Goal: Book appointment/travel/reservation

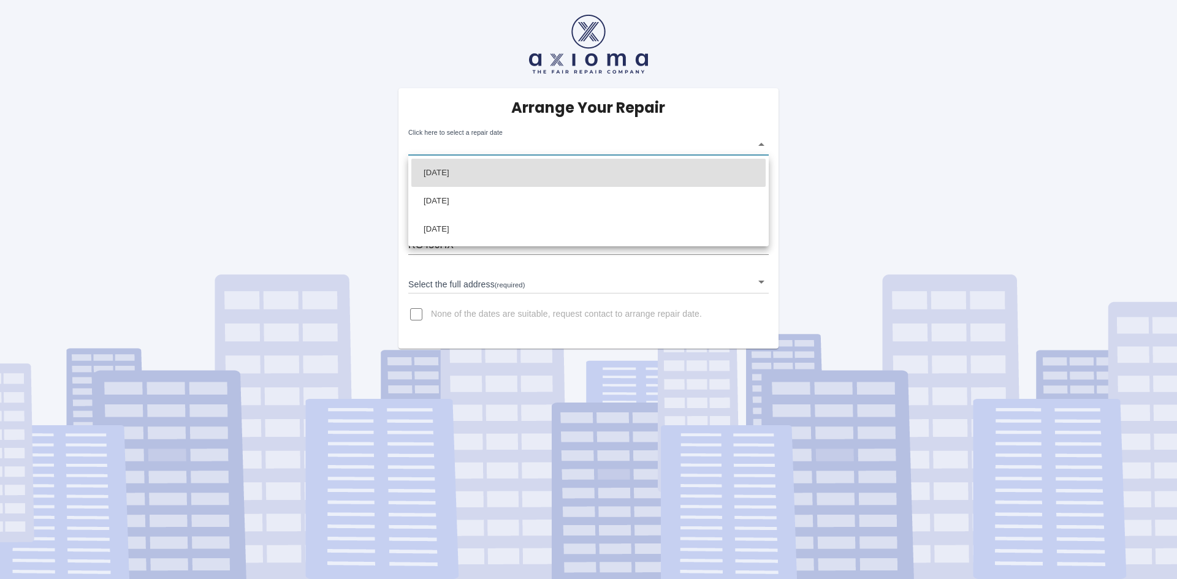
click at [761, 143] on body "Arrange Your Repair Click here to select a repair date ​ Phone Number   * 07745…" at bounding box center [588, 289] width 1177 height 579
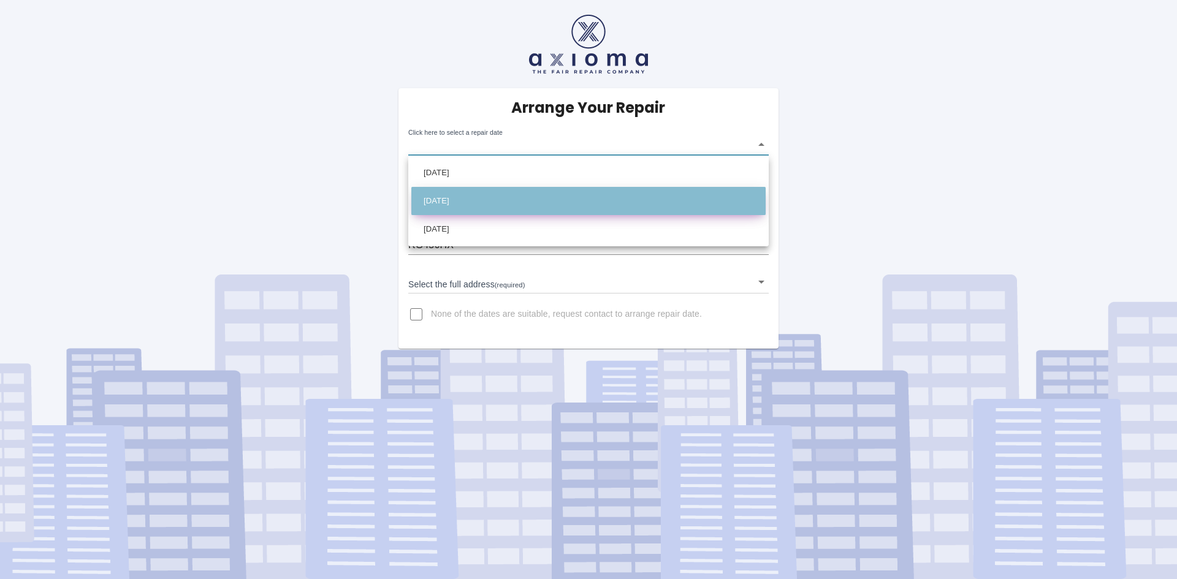
click at [507, 202] on li "Tue Sep 16 2025" at bounding box center [588, 201] width 354 height 28
type input "2025-09-16T00:00:00.000Z"
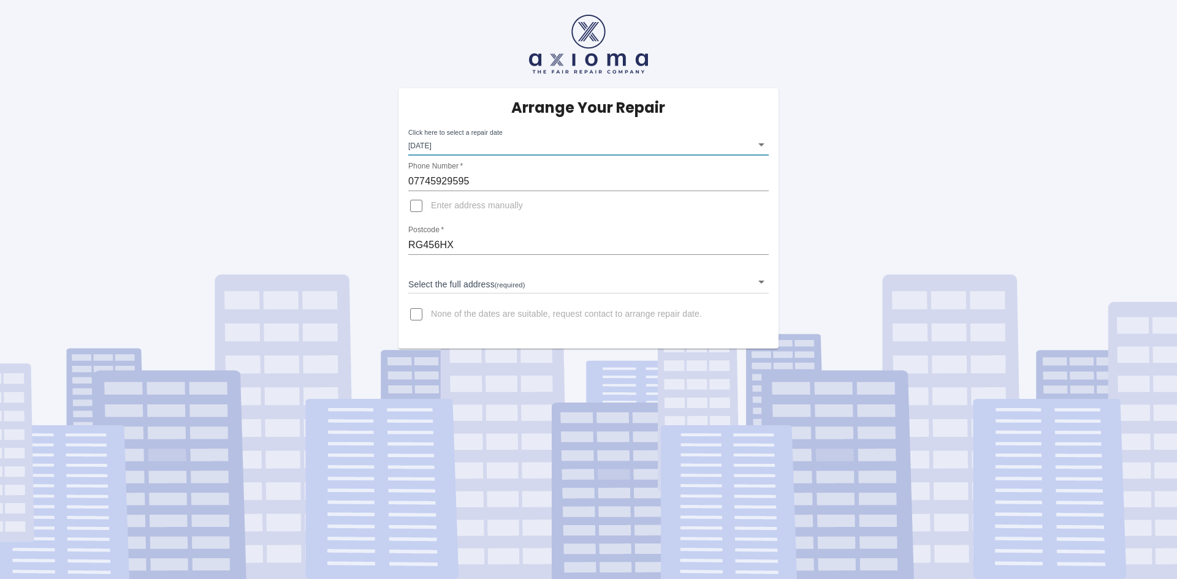
click at [416, 205] on input "Enter address manually" at bounding box center [415, 205] width 29 height 29
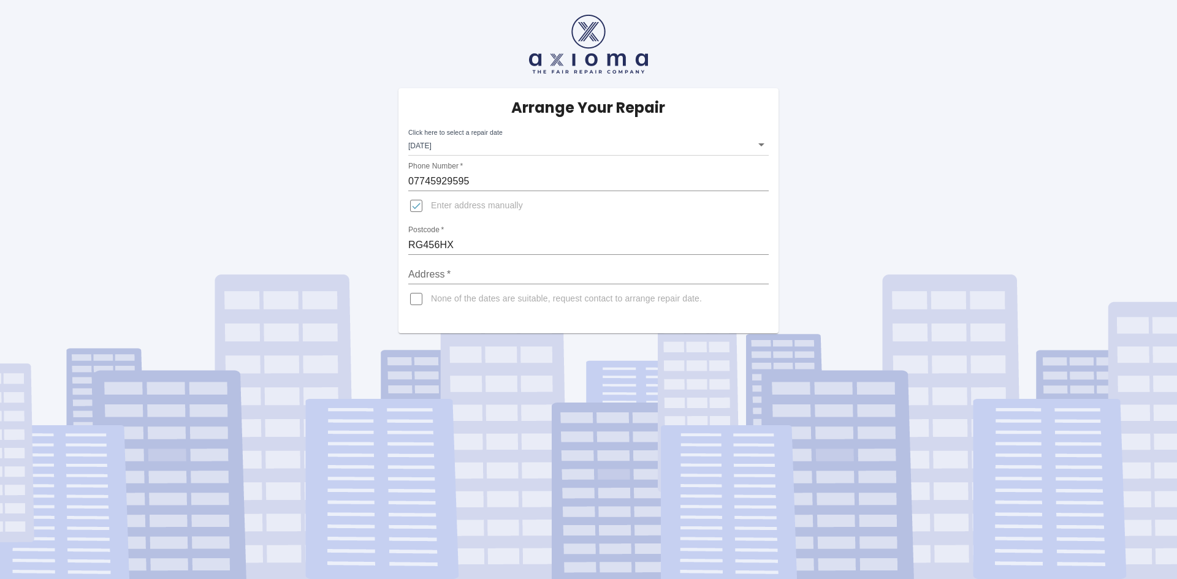
click at [418, 206] on input "Enter address manually" at bounding box center [415, 205] width 29 height 29
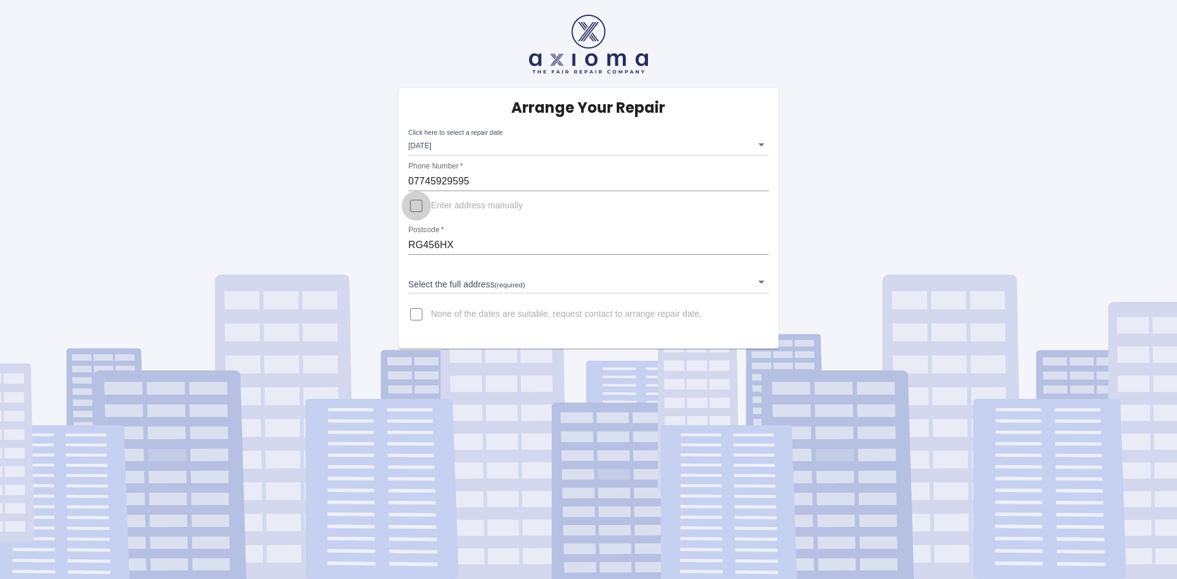
click at [413, 208] on input "Enter address manually" at bounding box center [415, 205] width 29 height 29
checkbox input "true"
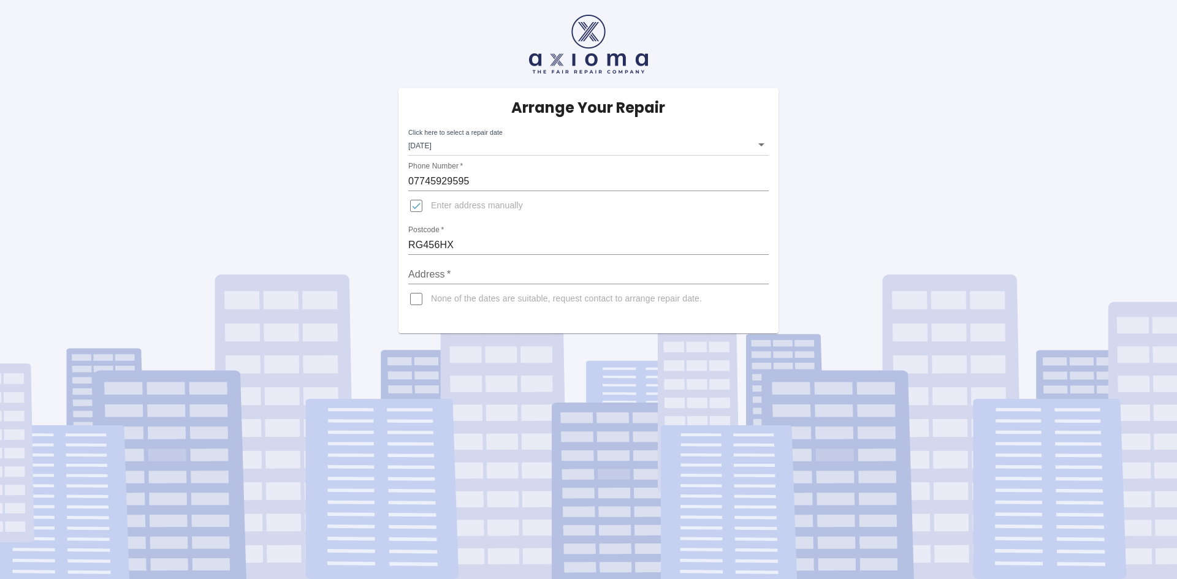
click at [460, 271] on input "Address   *" at bounding box center [588, 275] width 360 height 20
type input "28 Edgcumbe Park Drive"
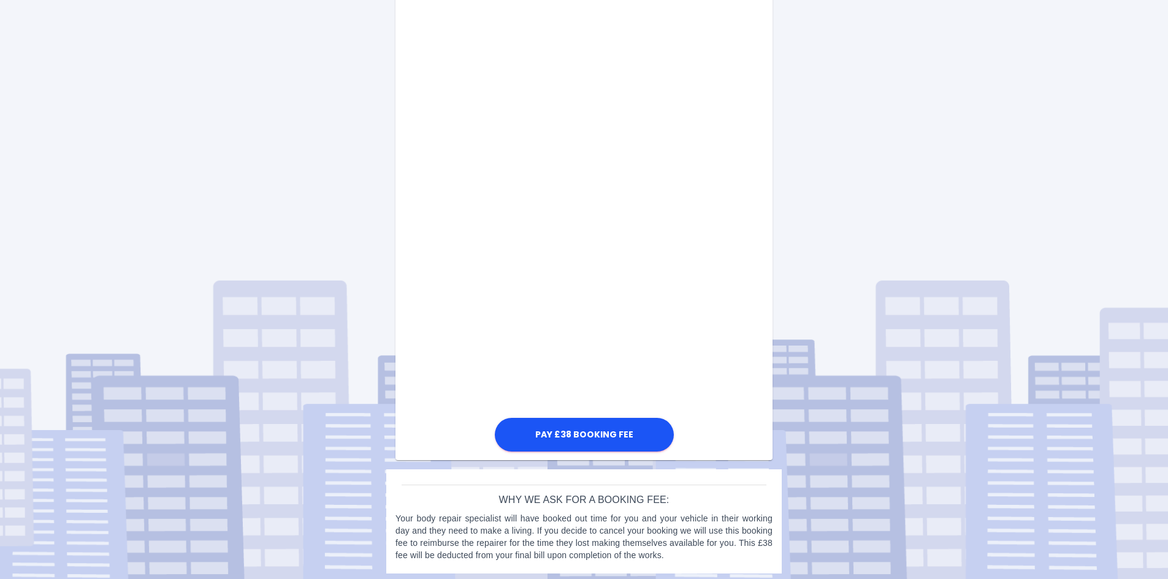
scroll to position [498, 0]
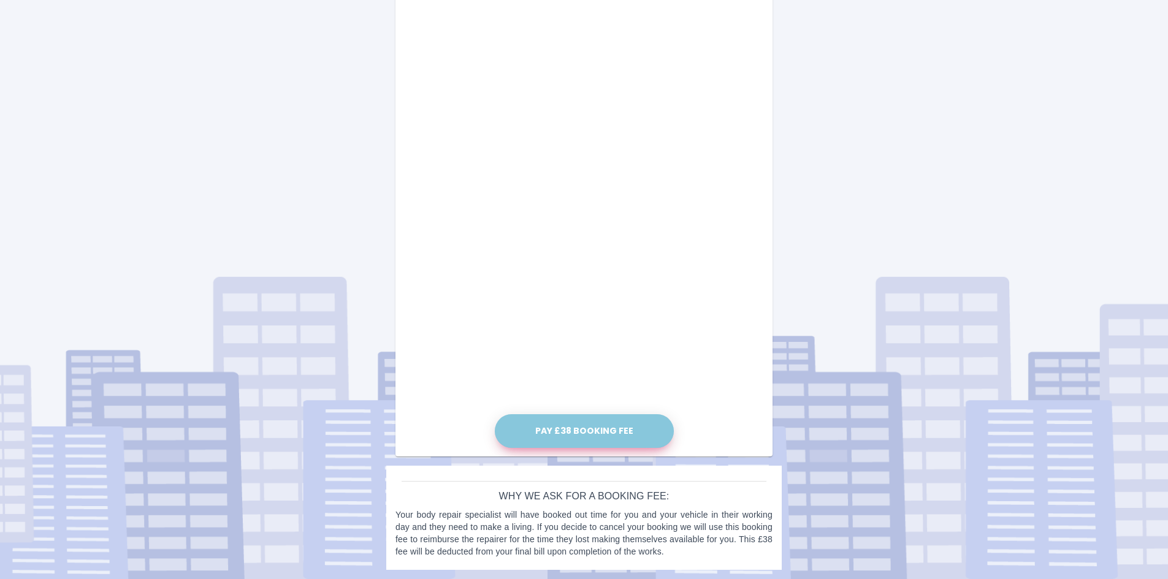
click at [595, 429] on button "Pay £38 Booking Fee" at bounding box center [584, 431] width 179 height 34
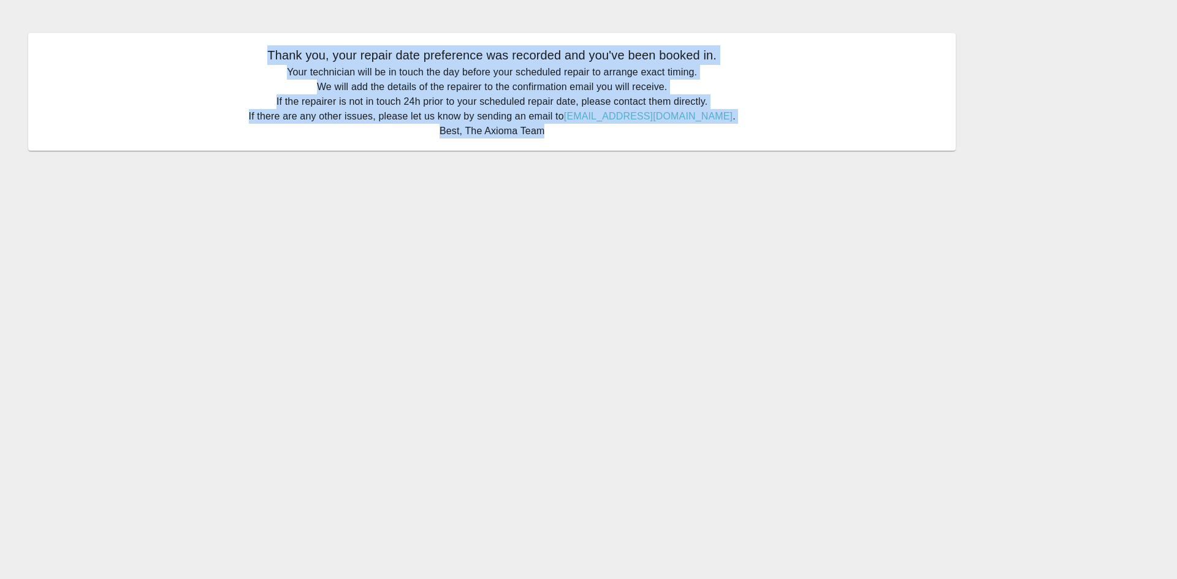
drag, startPoint x: 269, startPoint y: 54, endPoint x: 620, endPoint y: 189, distance: 375.6
click at [621, 188] on main "Thank you, your repair date preference was recorded and you've been booked in. …" at bounding box center [588, 289] width 1177 height 579
click at [814, 101] on p "Your technician will be in touch the day before your scheduled repair to arrang…" at bounding box center [491, 102] width 903 height 74
